Goal: Complete application form: Complete application form

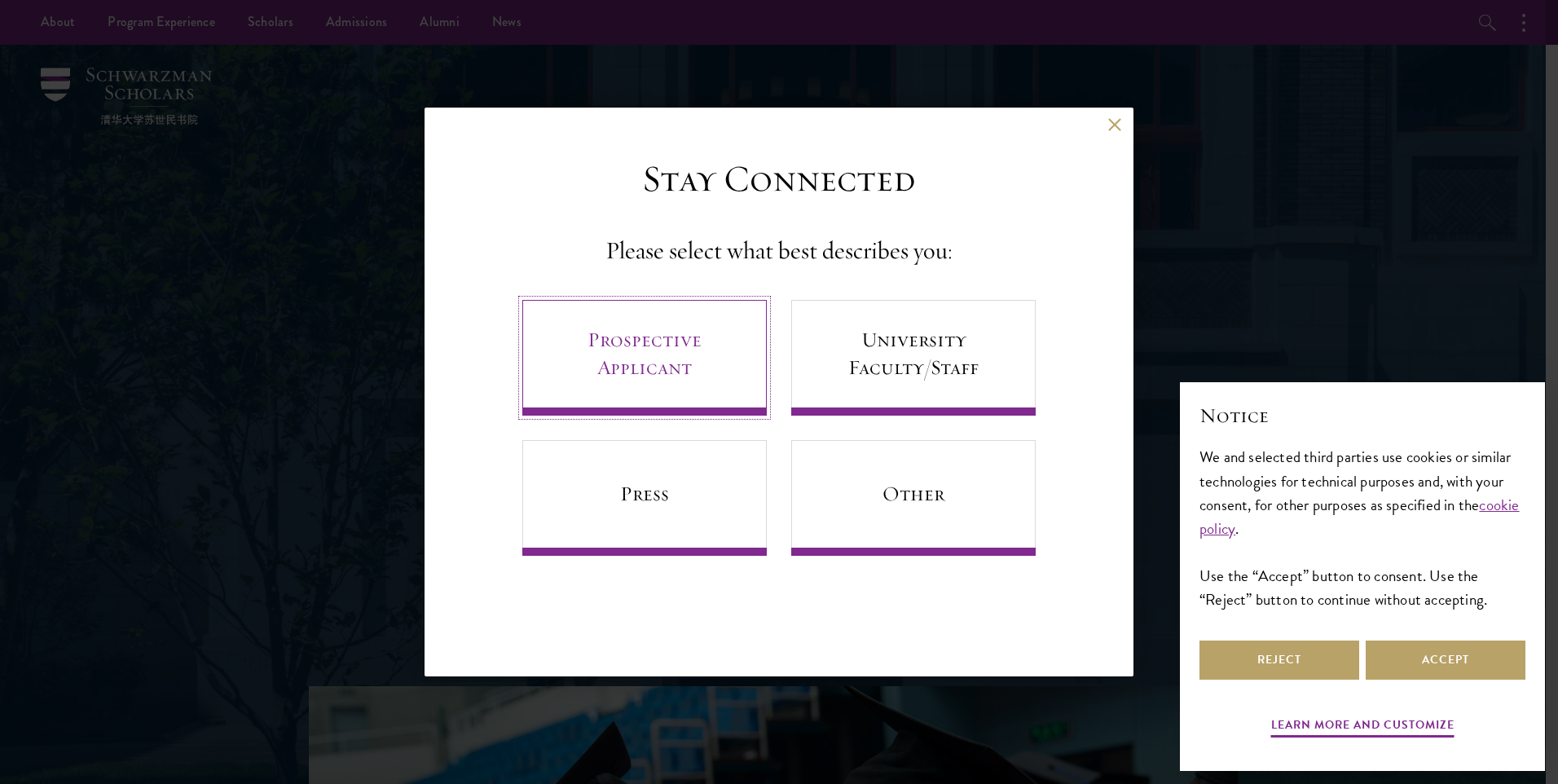
click at [626, 347] on link "Prospective Applicant" at bounding box center [645, 357] width 245 height 115
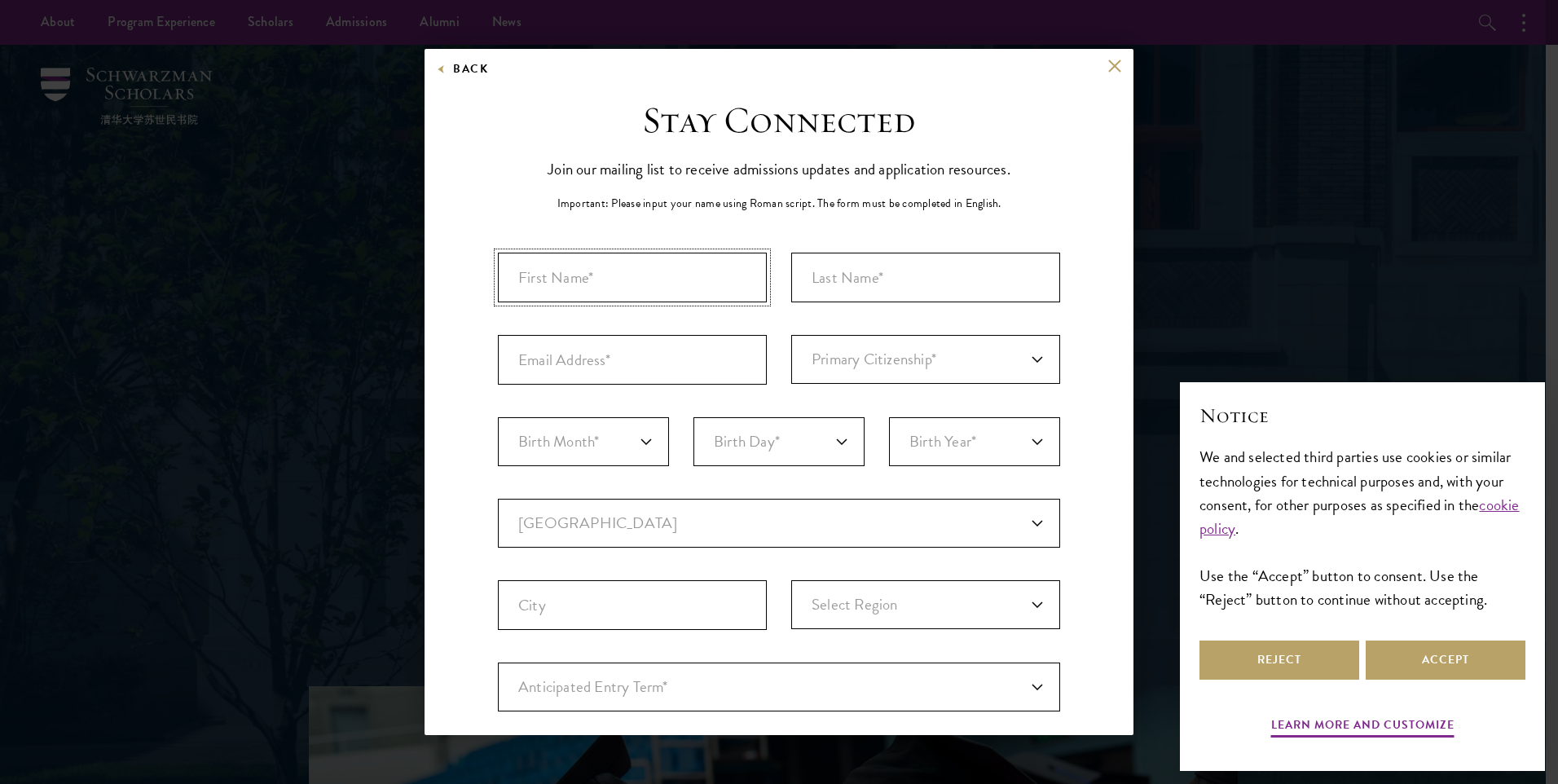
click at [680, 279] on input "First Name*" at bounding box center [632, 277] width 269 height 50
type input "[PERSON_NAME]"
type input "Salum"
type input "[EMAIL_ADDRESS][DOMAIN_NAME]"
select select "09"
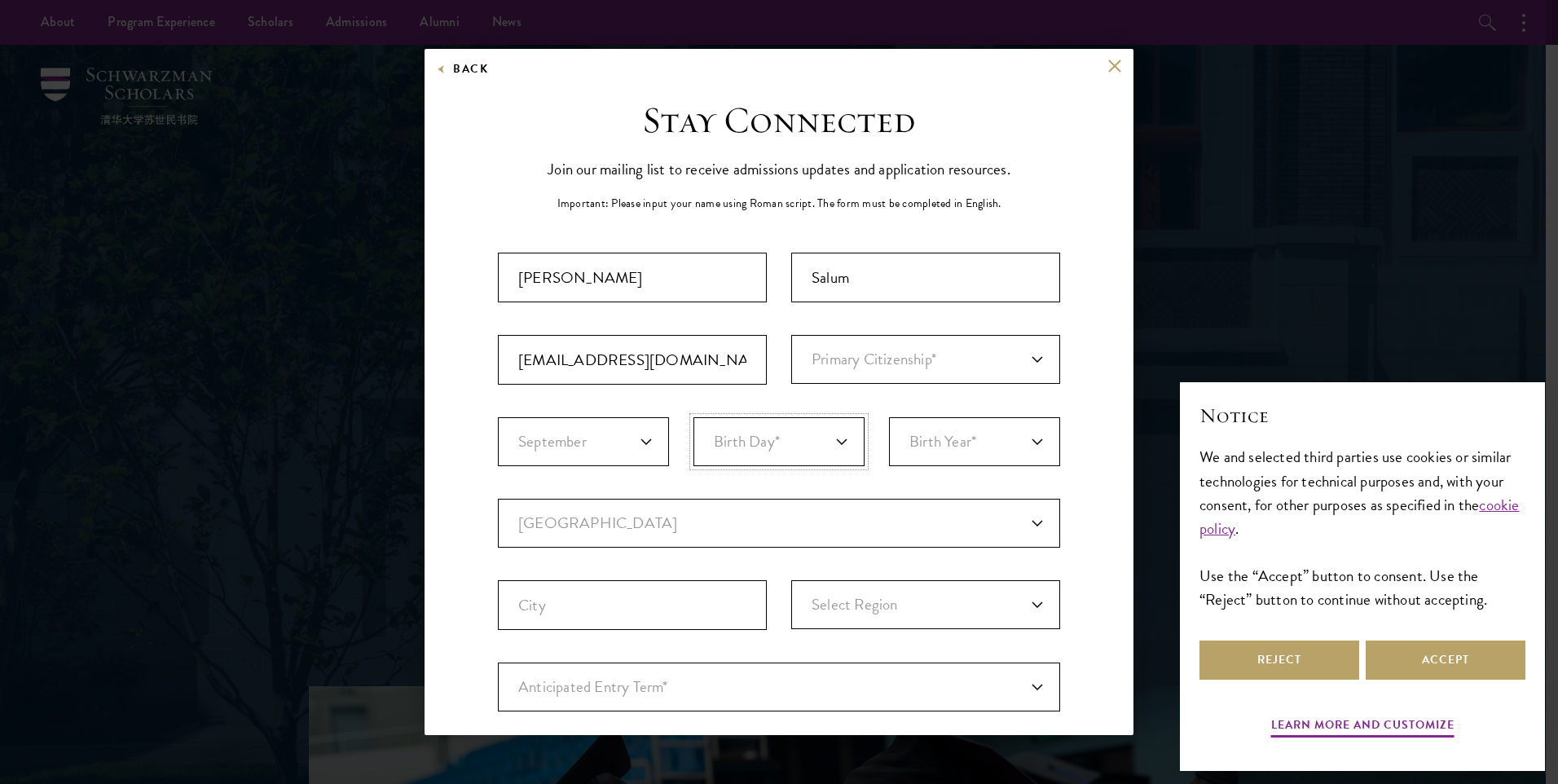
select select "04"
select select "1989"
select select "TZ"
type input "South Pemba"
select select
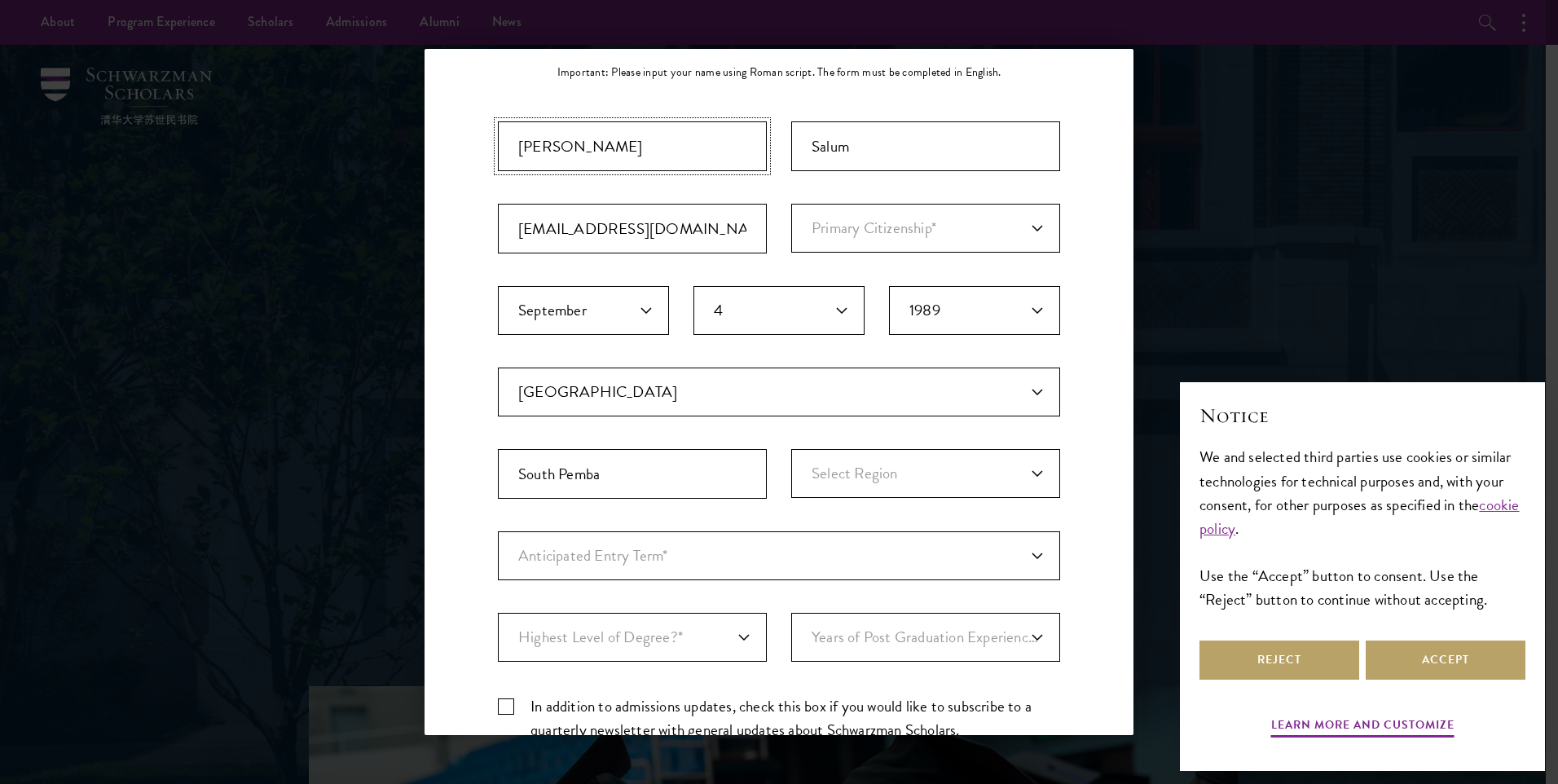
scroll to position [244, 0]
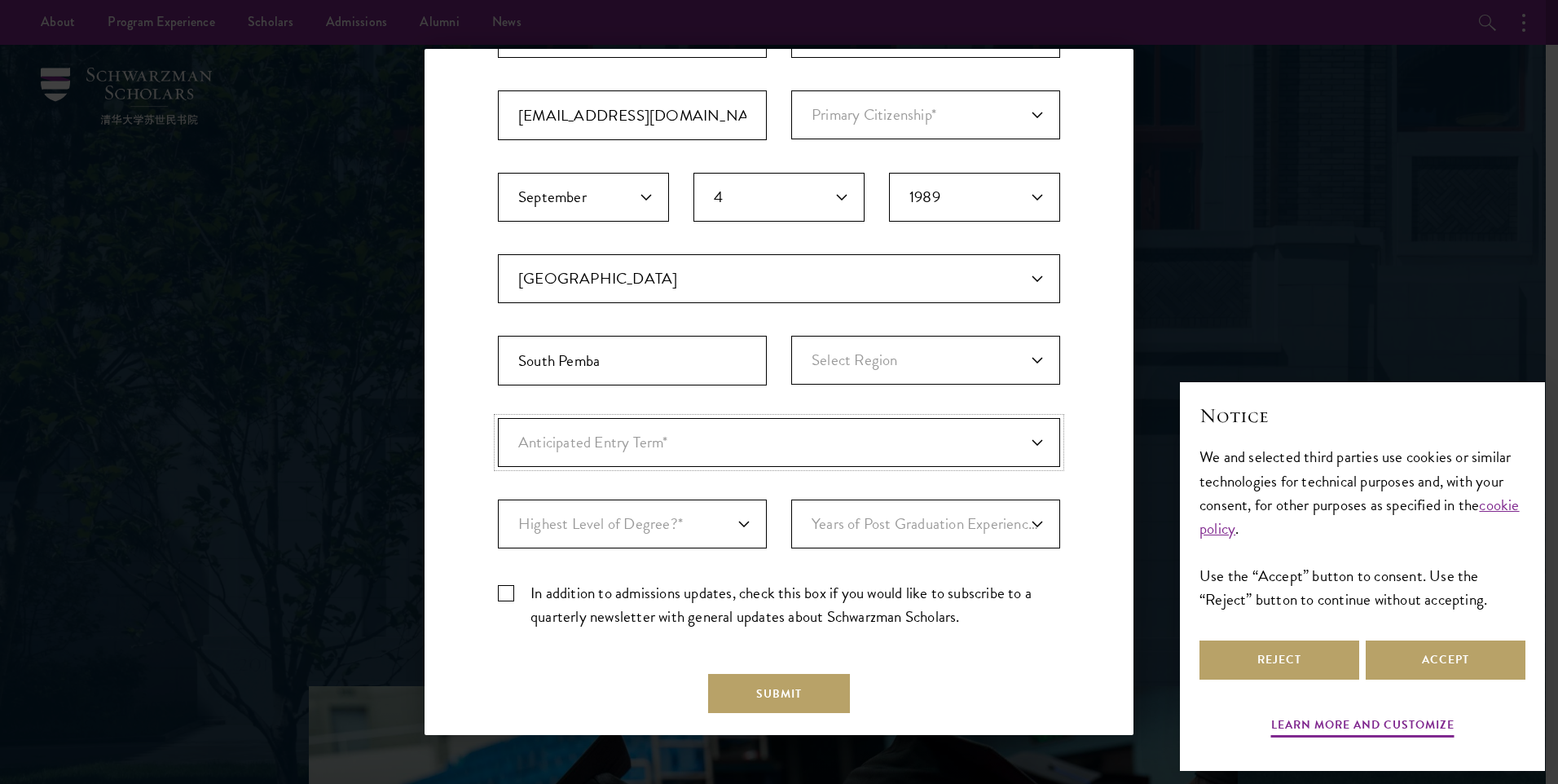
click at [719, 443] on select "Anticipated Entry Term* [DATE] (Application opens [DATE]) Just Exploring" at bounding box center [779, 443] width 562 height 49
select select "e64b8ab3-eabb-4867-96d5-7e6b4840665f"
click at [498, 418] on select "Anticipated Entry Term* [DATE] (Application opens [DATE]) Just Exploring" at bounding box center [779, 443] width 562 height 49
click at [596, 444] on select "Anticipated Entry Term* [DATE] (Application opens [DATE]) Just Exploring" at bounding box center [779, 443] width 562 height 49
select select "Anticipated Entry Term*"
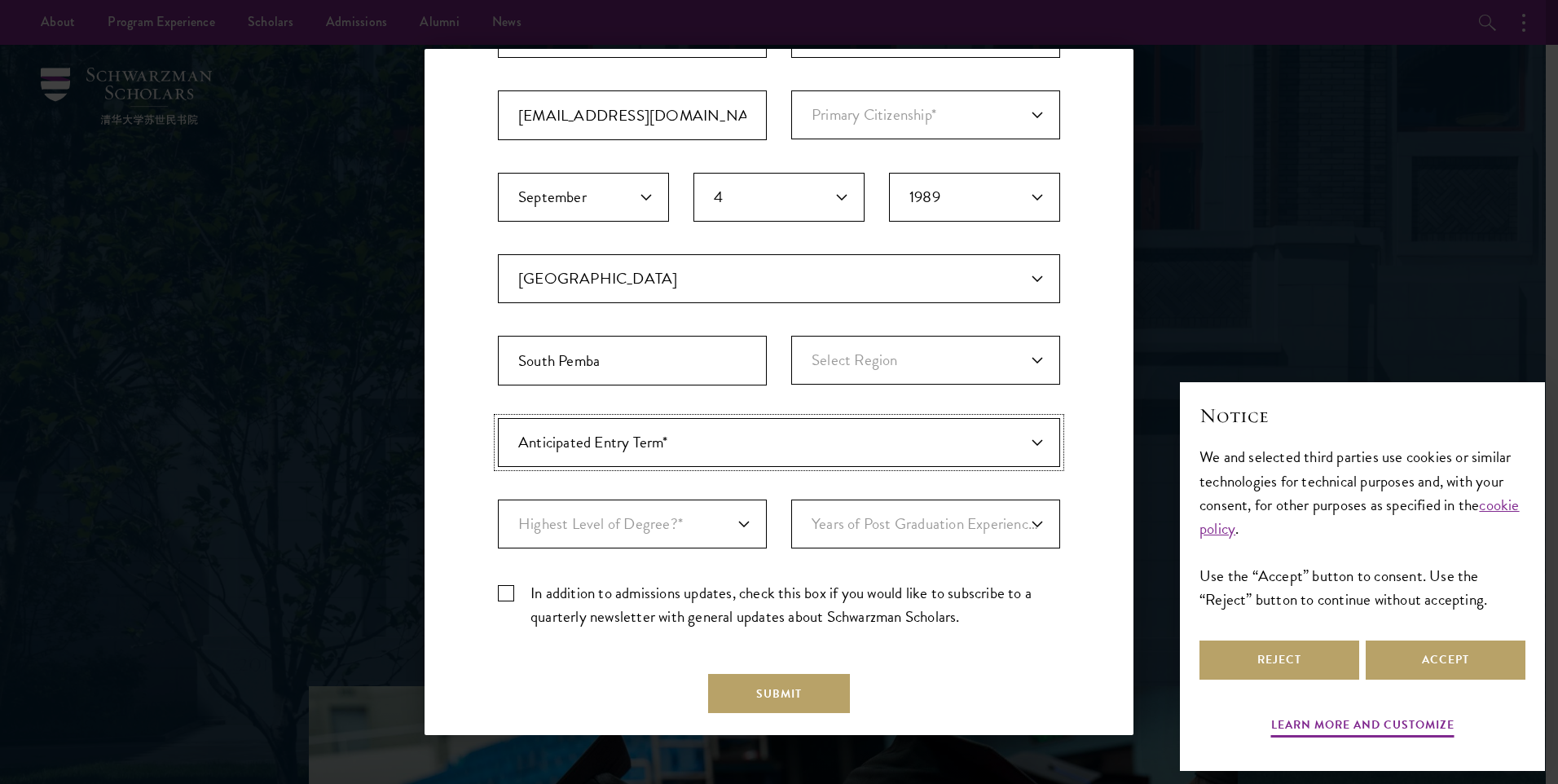
click at [498, 418] on select "Anticipated Entry Term* [DATE] (Application opens [DATE]) Just Exploring" at bounding box center [779, 443] width 562 height 49
click at [630, 514] on select "Highest Level of Degree?* PHD Bachelor's Master's Current Undergraduate Student" at bounding box center [632, 524] width 269 height 49
select select "009547fe-3364-4351-8e81-63abea734008"
click at [498, 499] on select "Highest Level of Degree?* PHD Bachelor's Master's Current Undergraduate Student" at bounding box center [632, 524] width 269 height 49
click at [882, 518] on select "Years of Post Graduation Experience?* 1 2 3 4 5 6 7 8 9 10" at bounding box center [926, 524] width 269 height 49
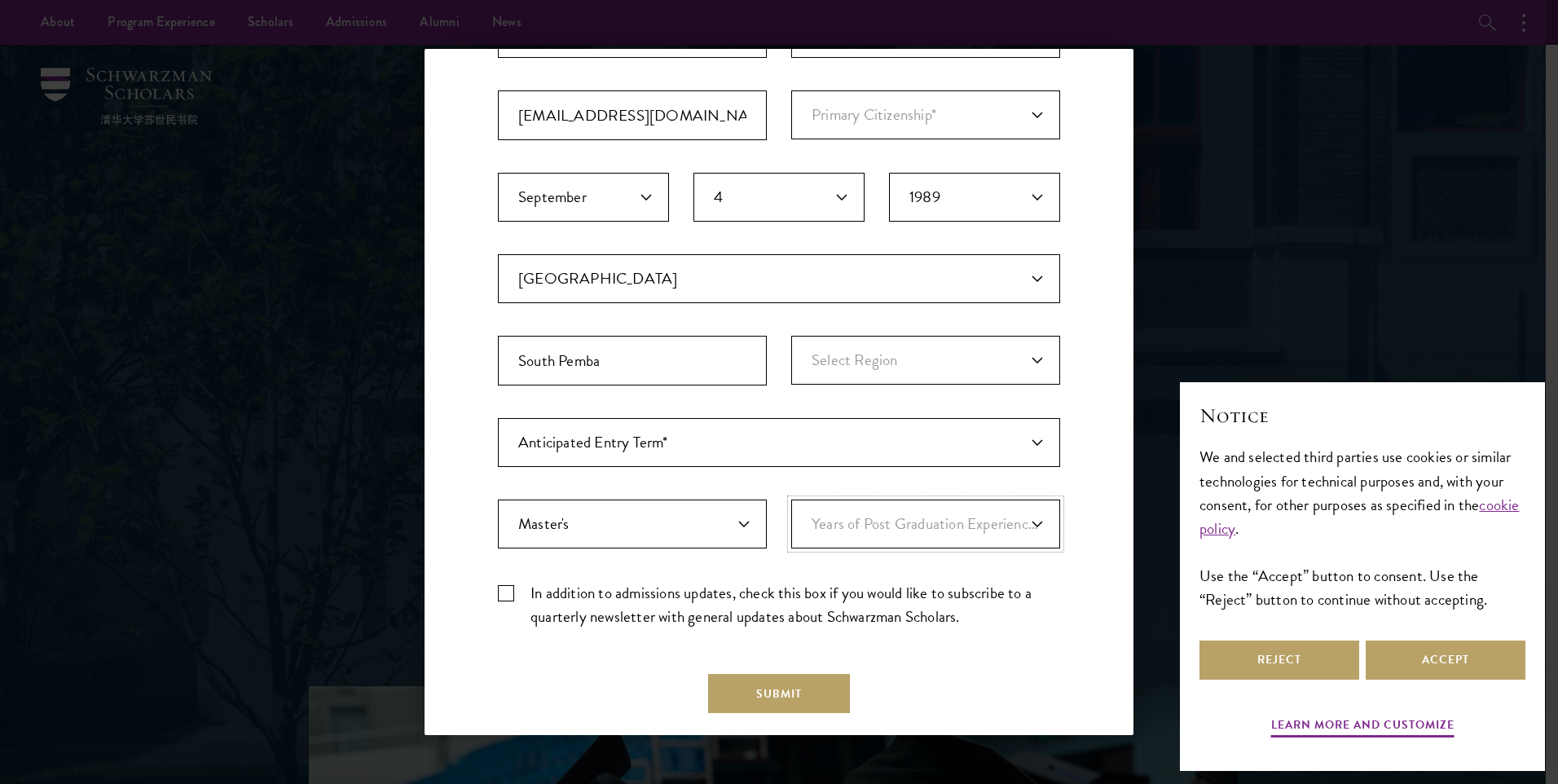
select select "1"
click at [791, 499] on select "Years of Post Graduation Experience?* 1 2 3 4 5 6 7 8 9 10" at bounding box center [926, 524] width 269 height 49
click at [500, 595] on label "In addition to admissions updates, check this box if you would like to subscrib…" at bounding box center [779, 604] width 562 height 47
click at [500, 591] on input "In addition to admissions updates, check this box if you would like to subscrib…" at bounding box center [779, 586] width 562 height 10
checkbox input "true"
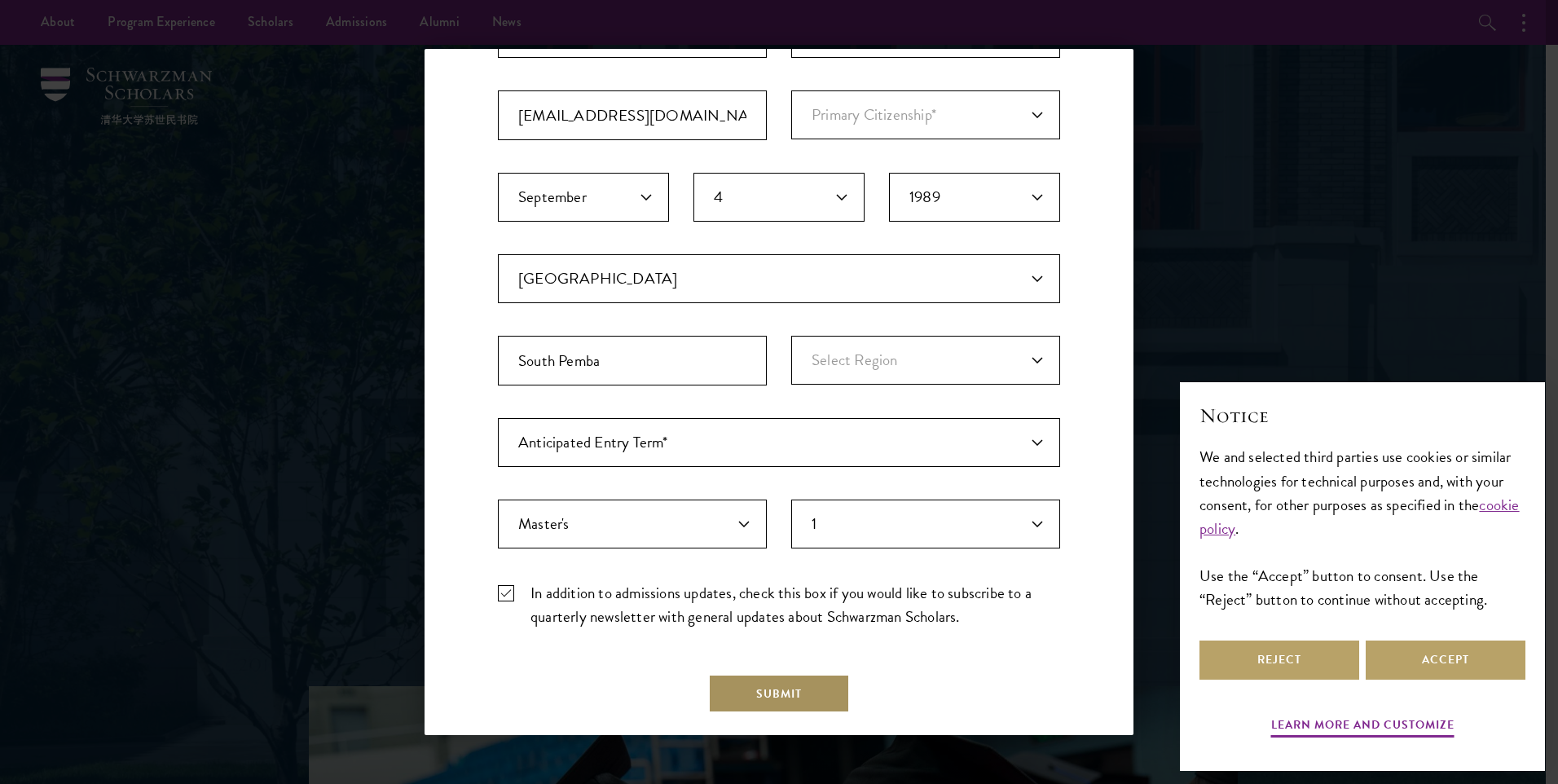
click at [804, 684] on button "Submit" at bounding box center [779, 693] width 141 height 39
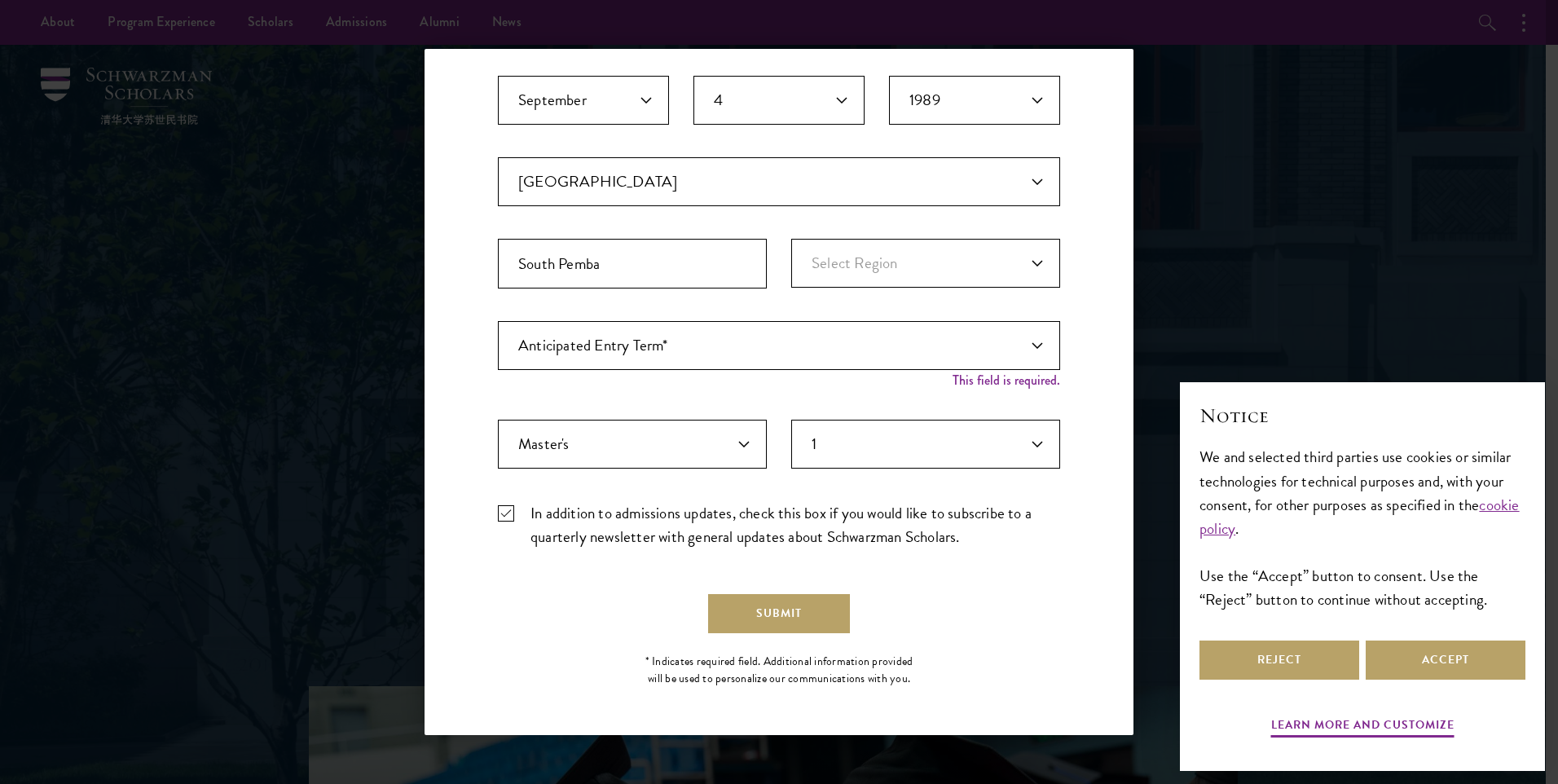
scroll to position [0, 0]
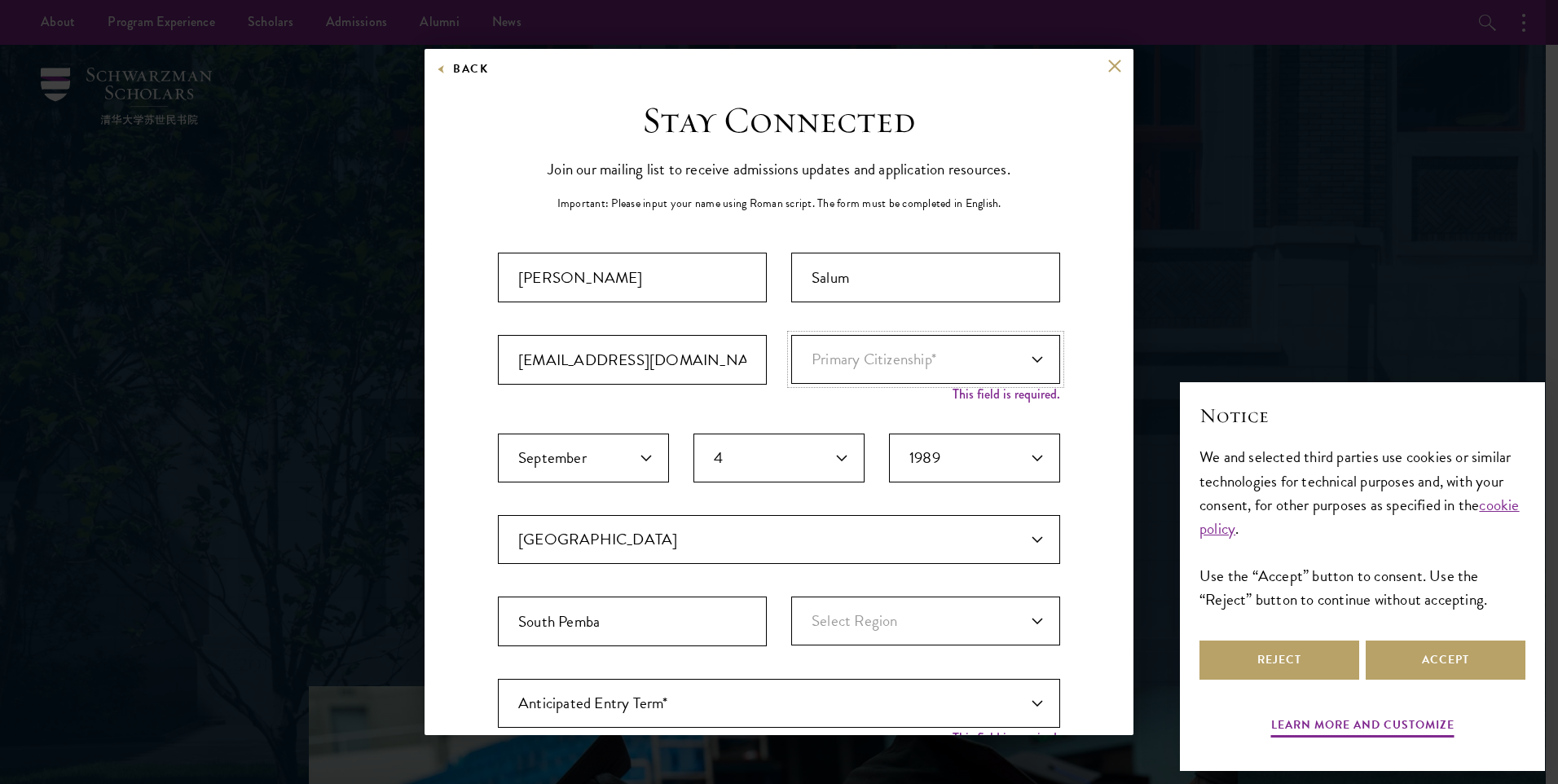
click at [934, 364] on select "Primary Citizenship* [GEOGRAPHIC_DATA] [DEMOGRAPHIC_DATA] [DEMOGRAPHIC_DATA] [D…" at bounding box center [926, 359] width 269 height 49
select select "TZ"
click at [791, 334] on select "Primary Citizenship* [GEOGRAPHIC_DATA] [DEMOGRAPHIC_DATA] [DEMOGRAPHIC_DATA] [D…" at bounding box center [926, 359] width 269 height 49
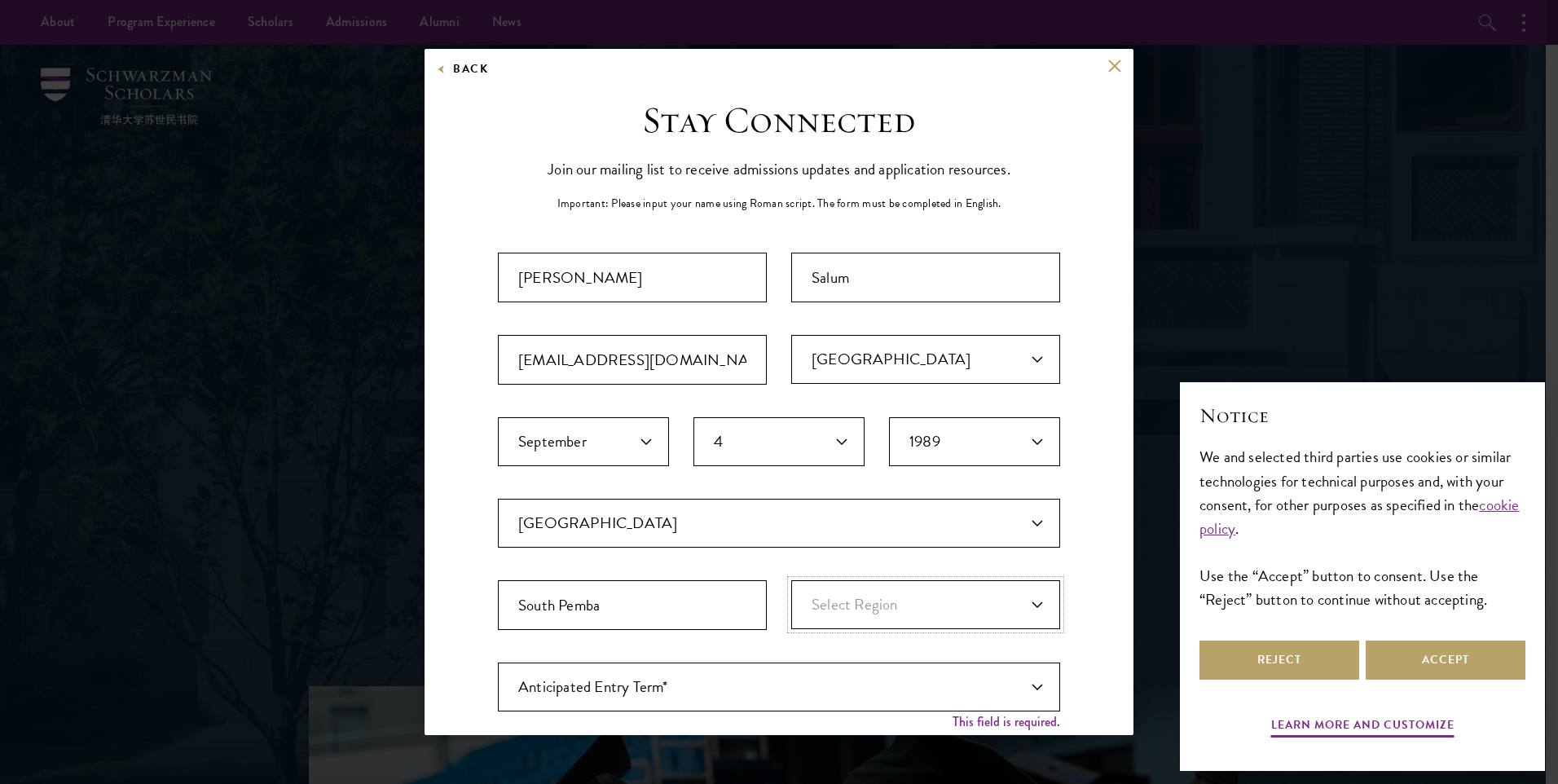
click at [914, 602] on select "Select Region [GEOGRAPHIC_DATA] [GEOGRAPHIC_DATA] [GEOGRAPHIC_DATA] [GEOGRAPHIC…" at bounding box center [926, 604] width 269 height 49
click at [791, 580] on select "Select Region [GEOGRAPHIC_DATA] [GEOGRAPHIC_DATA] [GEOGRAPHIC_DATA] [GEOGRAPHIC…" at bounding box center [926, 604] width 269 height 49
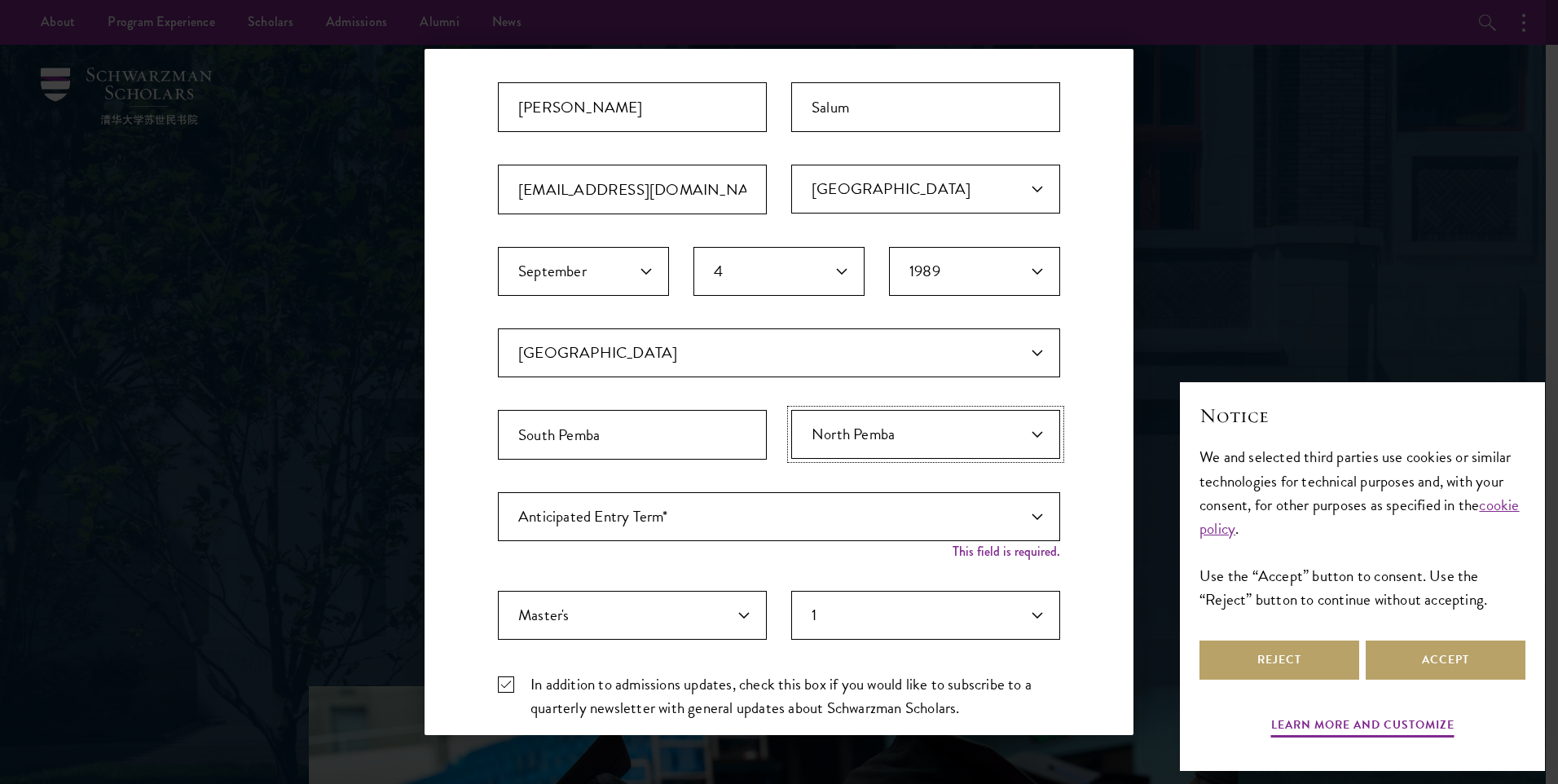
scroll to position [244, 0]
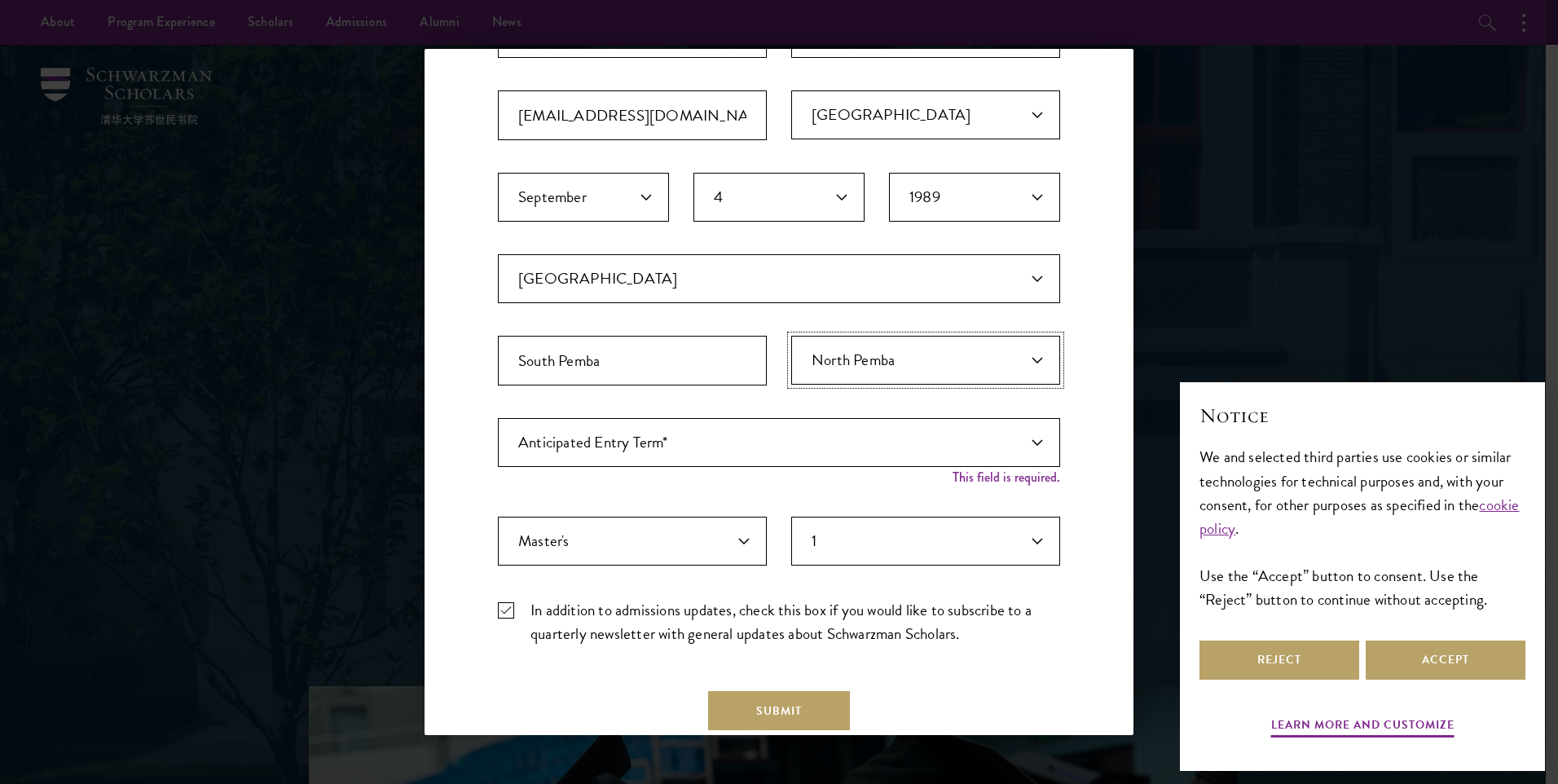
click at [996, 349] on select "Select Region [GEOGRAPHIC_DATA] [GEOGRAPHIC_DATA] [GEOGRAPHIC_DATA] [GEOGRAPHIC…" at bounding box center [926, 360] width 269 height 49
select select "South Pemba"
click at [791, 335] on select "Select Region [GEOGRAPHIC_DATA] [GEOGRAPHIC_DATA] [GEOGRAPHIC_DATA] [GEOGRAPHIC…" at bounding box center [926, 360] width 269 height 49
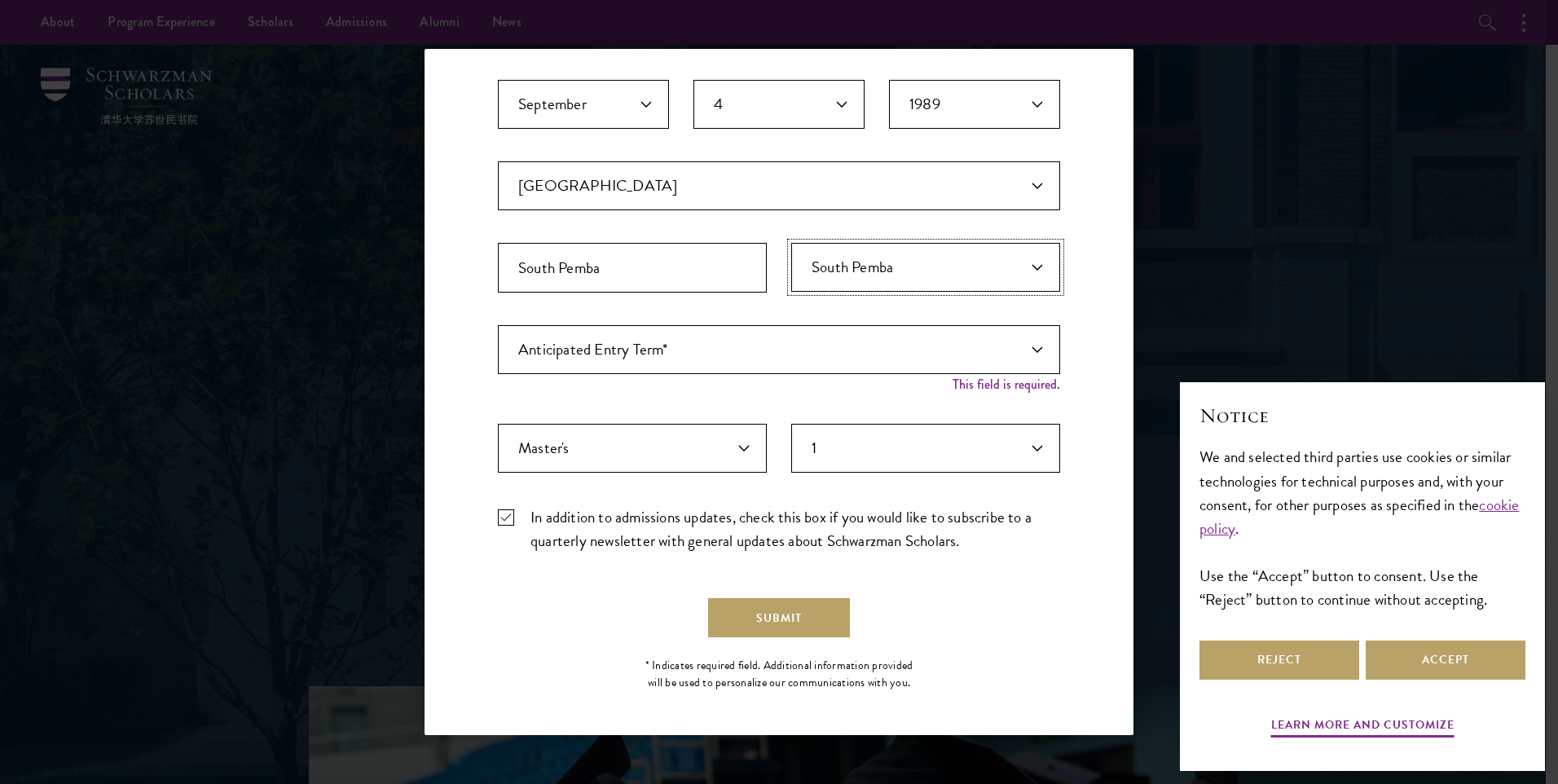
scroll to position [341, 0]
click at [784, 616] on button "Submit" at bounding box center [779, 613] width 141 height 39
click at [771, 609] on button "Submit" at bounding box center [779, 613] width 141 height 39
click at [910, 340] on select "Anticipated Entry Term* [DATE] (Application opens [DATE]) Just Exploring" at bounding box center [779, 346] width 562 height 49
select select "e64b8ab3-eabb-4867-96d5-7e6b4840665f"
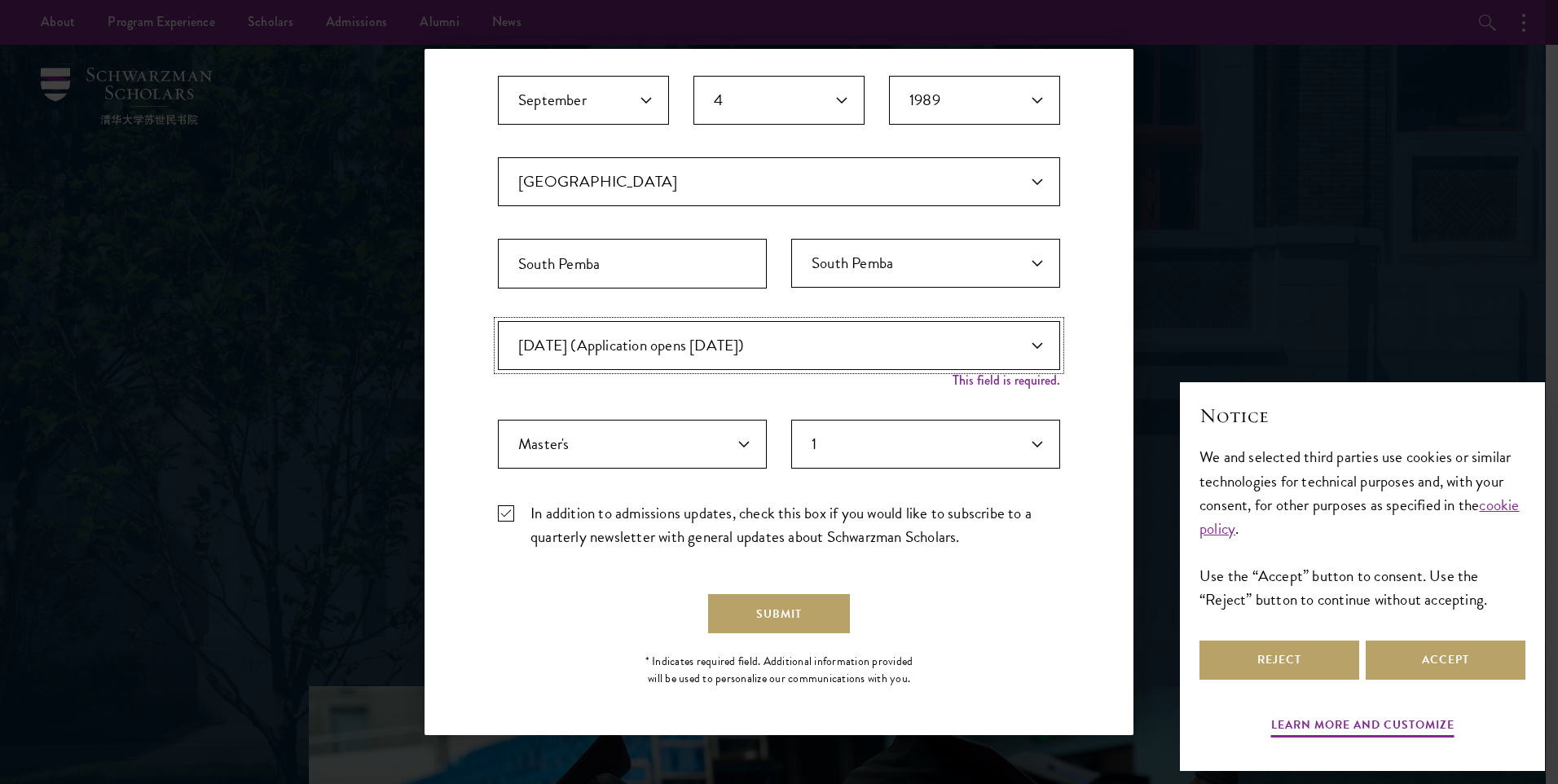
click at [498, 338] on select "Anticipated Entry Term* [DATE] (Application opens [DATE]) Just Exploring" at bounding box center [779, 346] width 562 height 49
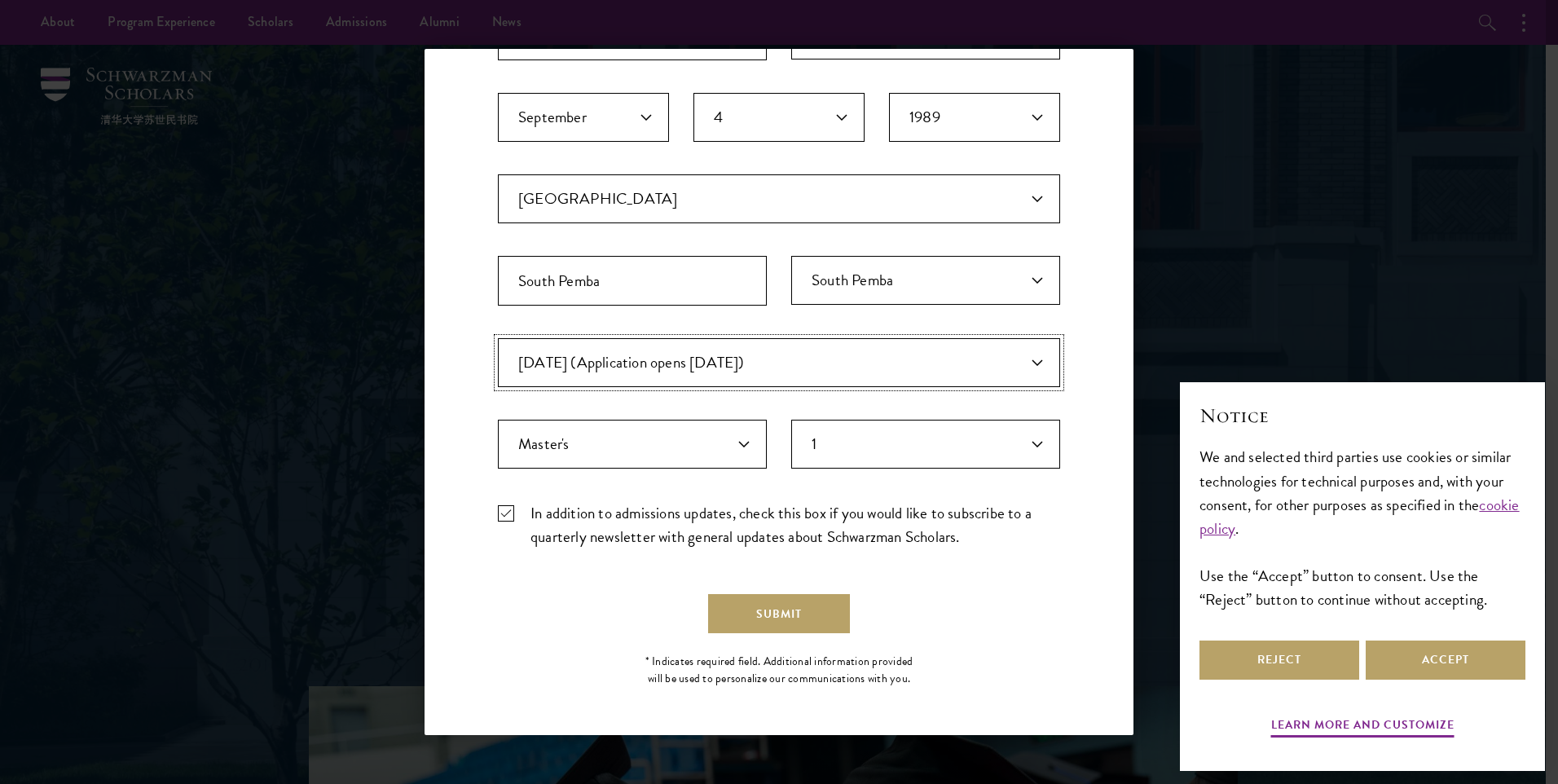
scroll to position [324, 0]
click at [762, 609] on button "Submit" at bounding box center [779, 613] width 141 height 39
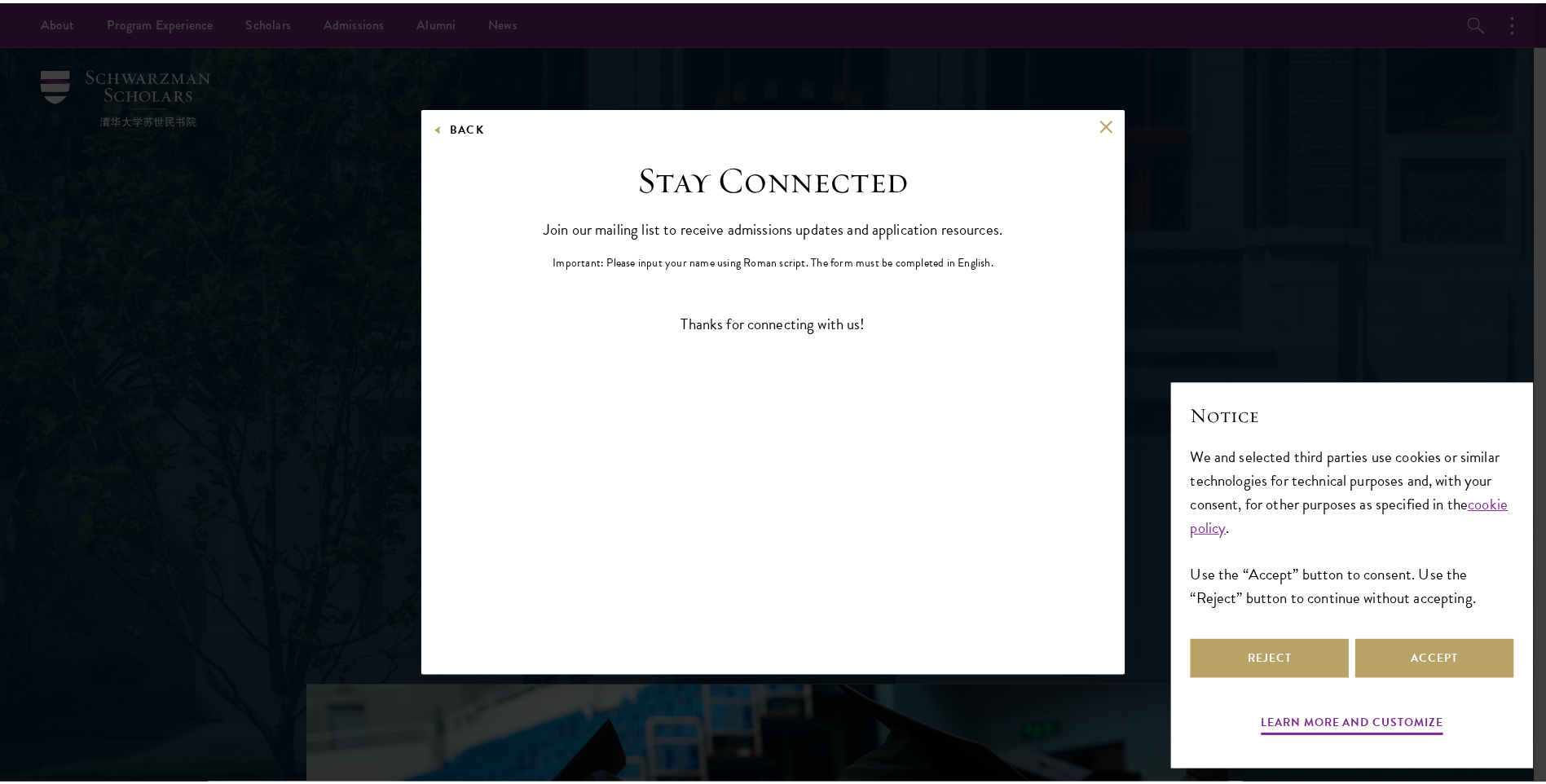
scroll to position [0, 0]
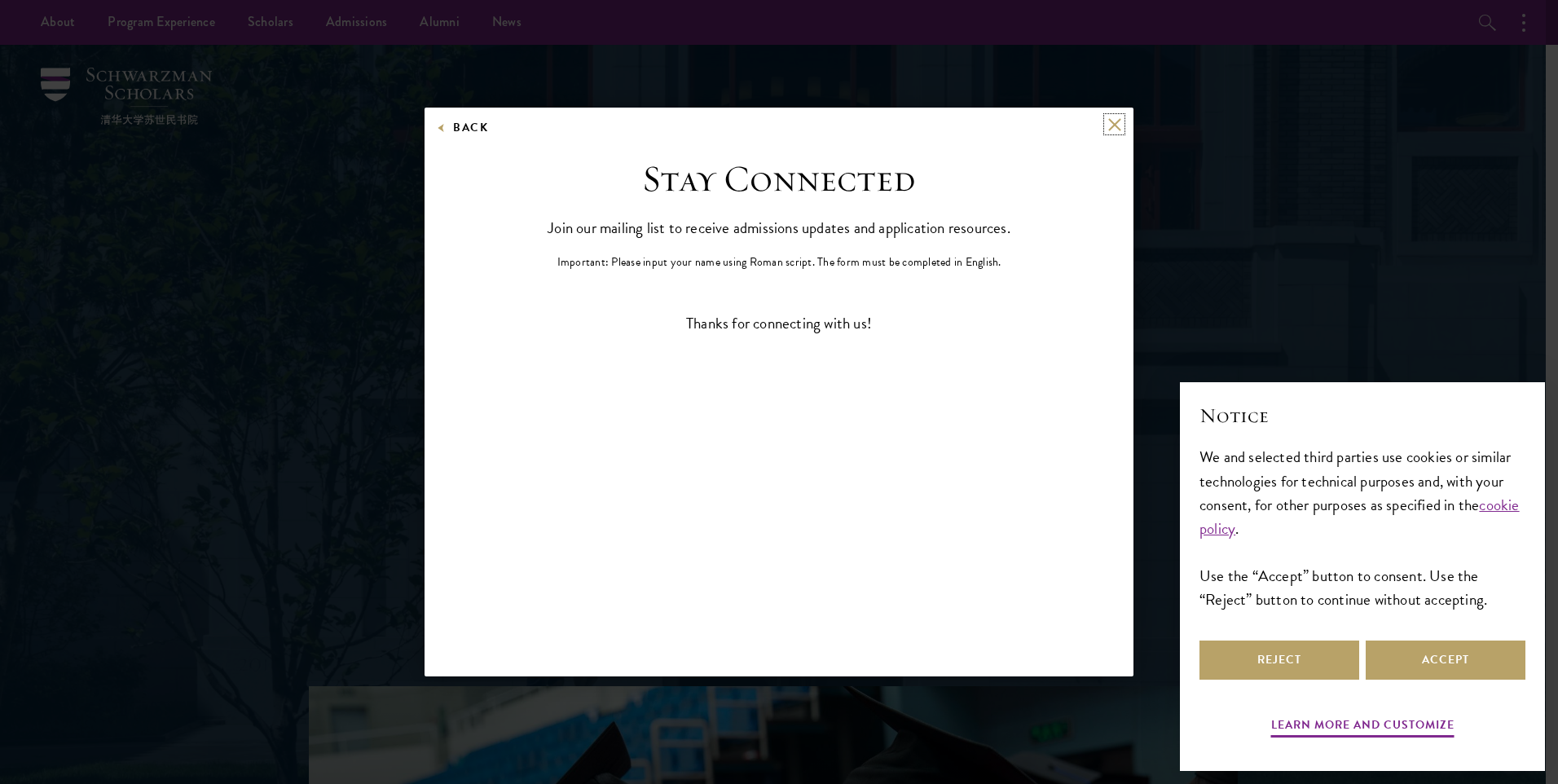
click at [1112, 121] on button at bounding box center [1114, 124] width 14 height 14
